Goal: Task Accomplishment & Management: Use online tool/utility

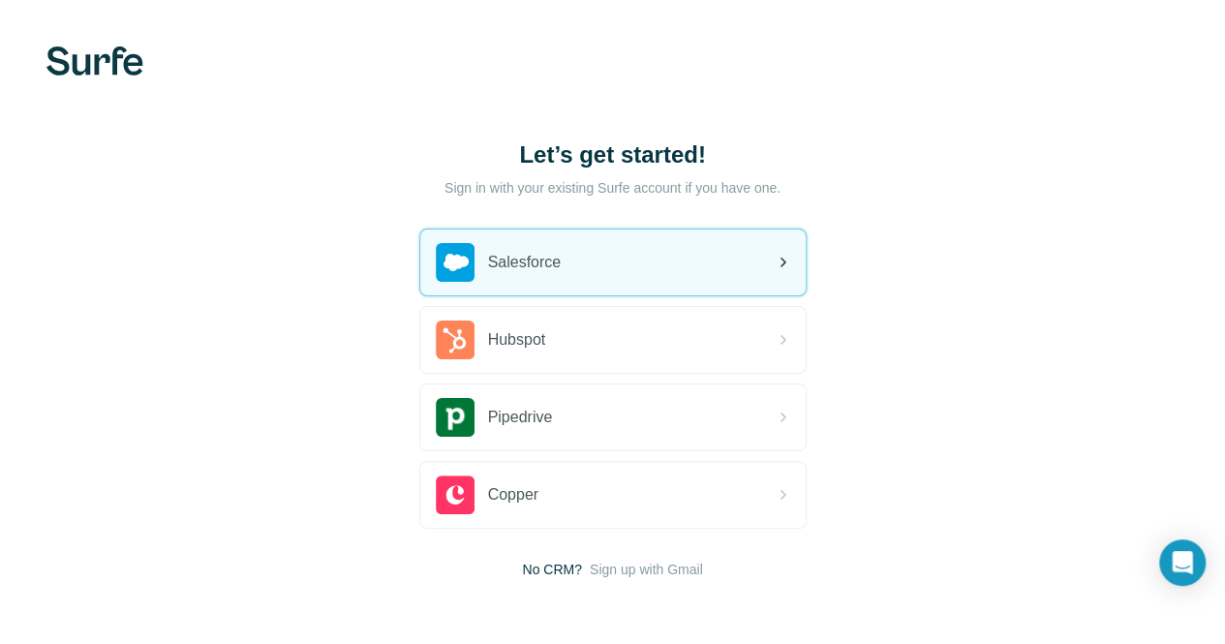
click at [420, 257] on div "Salesforce" at bounding box center [612, 262] width 385 height 66
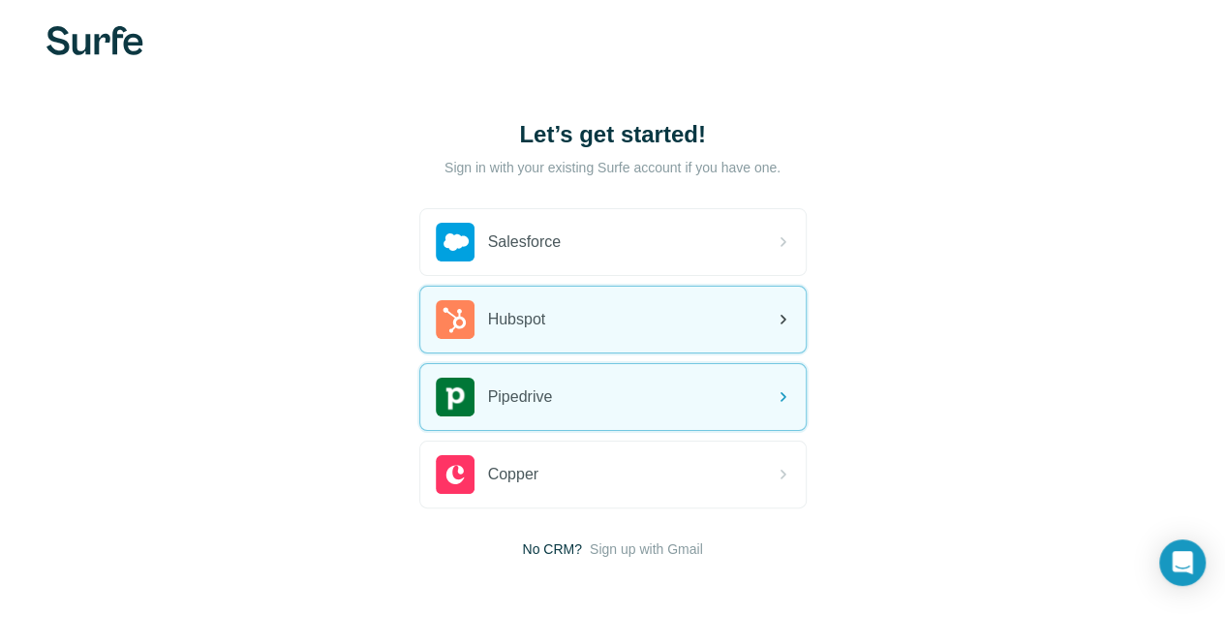
scroll to position [15, 0]
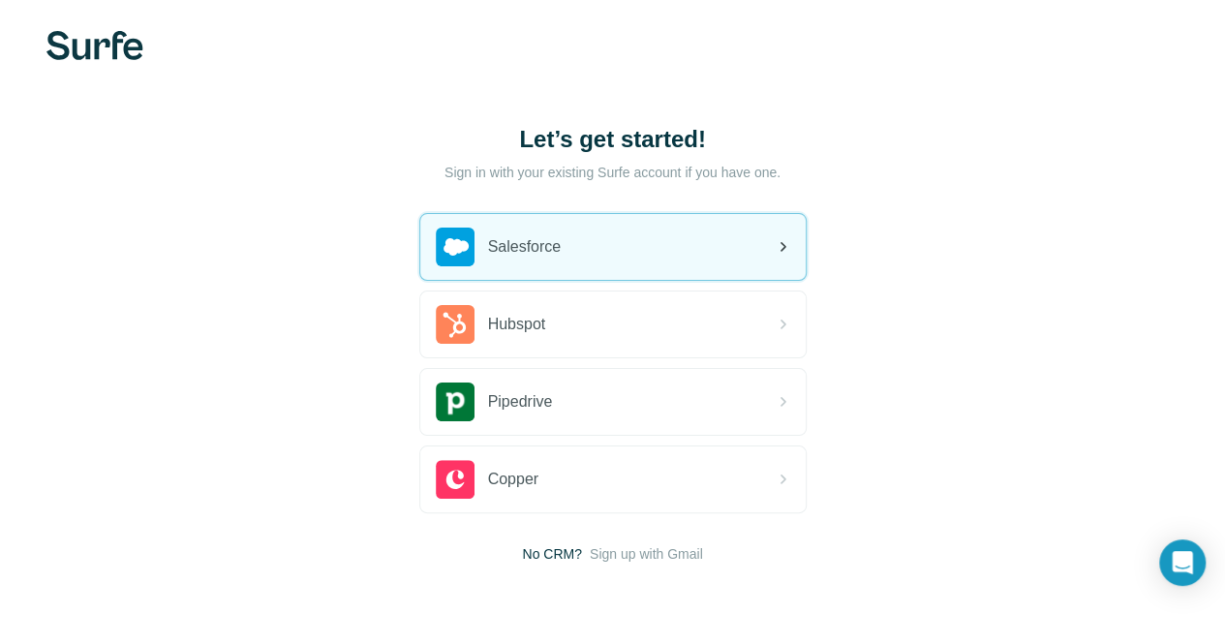
click at [420, 237] on div "Salesforce" at bounding box center [612, 247] width 385 height 66
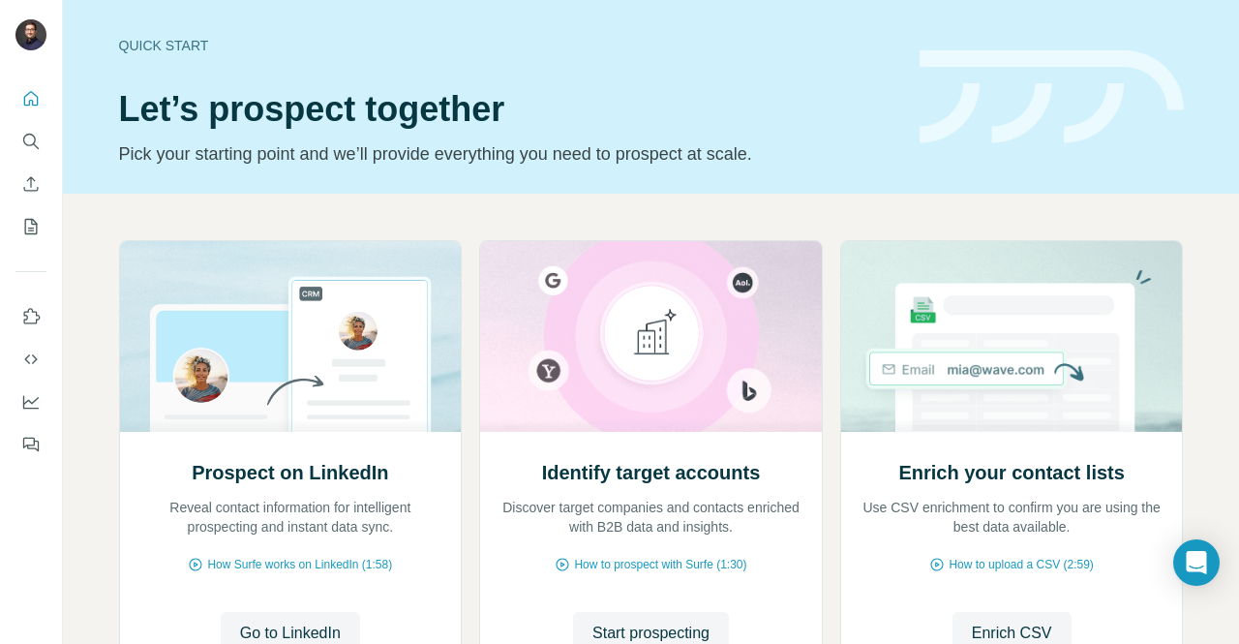
drag, startPoint x: 384, startPoint y: 260, endPoint x: 35, endPoint y: 94, distance: 387.2
click at [35, 94] on icon "Quick start" at bounding box center [30, 98] width 19 height 19
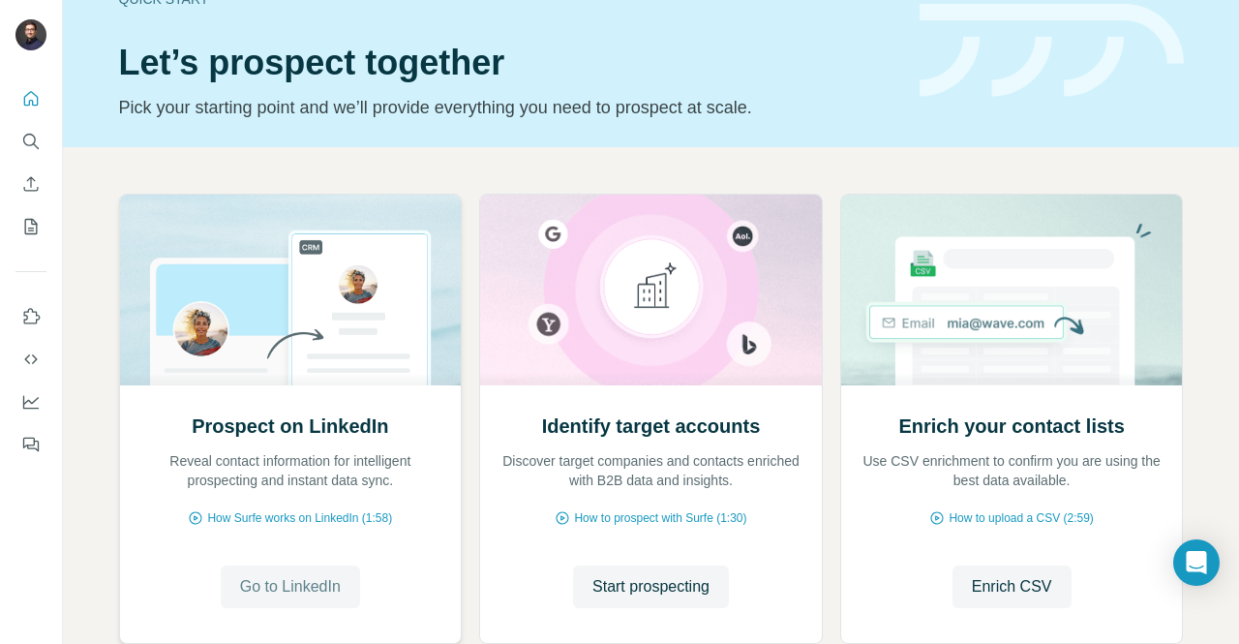
click at [290, 586] on span "Go to LinkedIn" at bounding box center [290, 586] width 101 height 23
